Goal: Information Seeking & Learning: Compare options

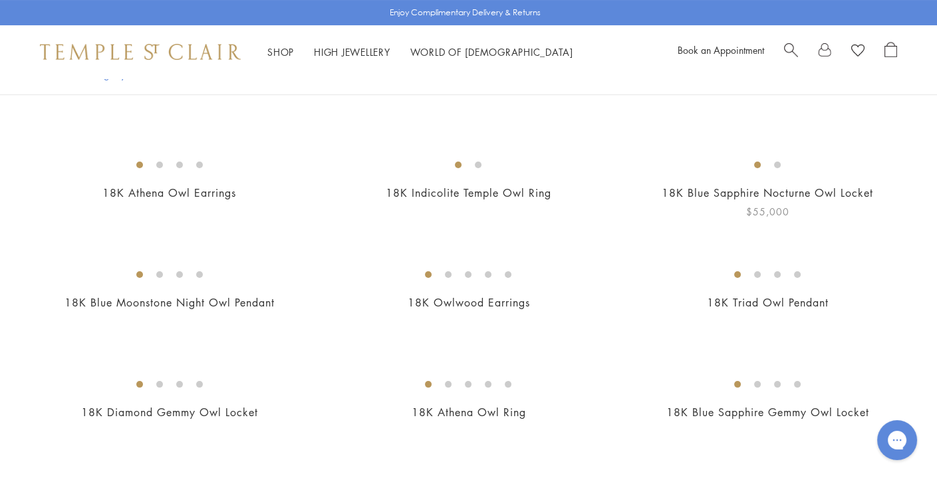
scroll to position [381, 0]
click at [0, 0] on img at bounding box center [0, 0] width 0 height 0
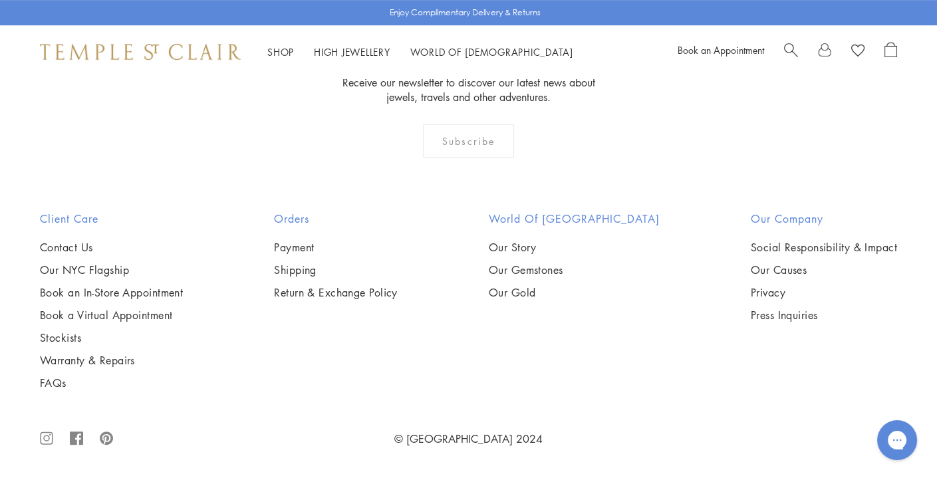
scroll to position [1395, 0]
click at [0, 0] on img at bounding box center [0, 0] width 0 height 0
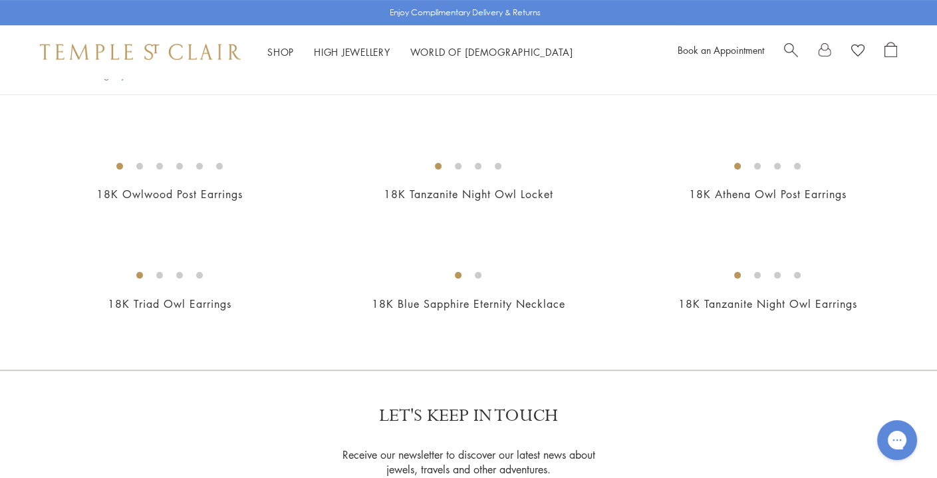
scroll to position [706, 0]
click at [0, 0] on img at bounding box center [0, 0] width 0 height 0
